Goal: Use online tool/utility: Use online tool/utility

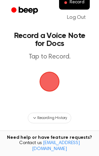
click at [45, 86] on span "button" at bounding box center [50, 82] width 20 height 20
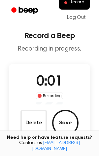
click at [20, 90] on div "0:01 Recording Delete Save" at bounding box center [50, 104] width 82 height 65
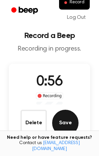
click at [61, 122] on button "Save" at bounding box center [65, 123] width 27 height 27
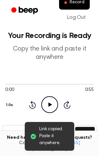
click at [52, 104] on icon "Play Audio" at bounding box center [49, 104] width 17 height 17
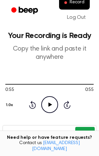
click at [84, 134] on button "Copy" at bounding box center [86, 133] width 20 height 12
